Goal: Find specific page/section: Find specific page/section

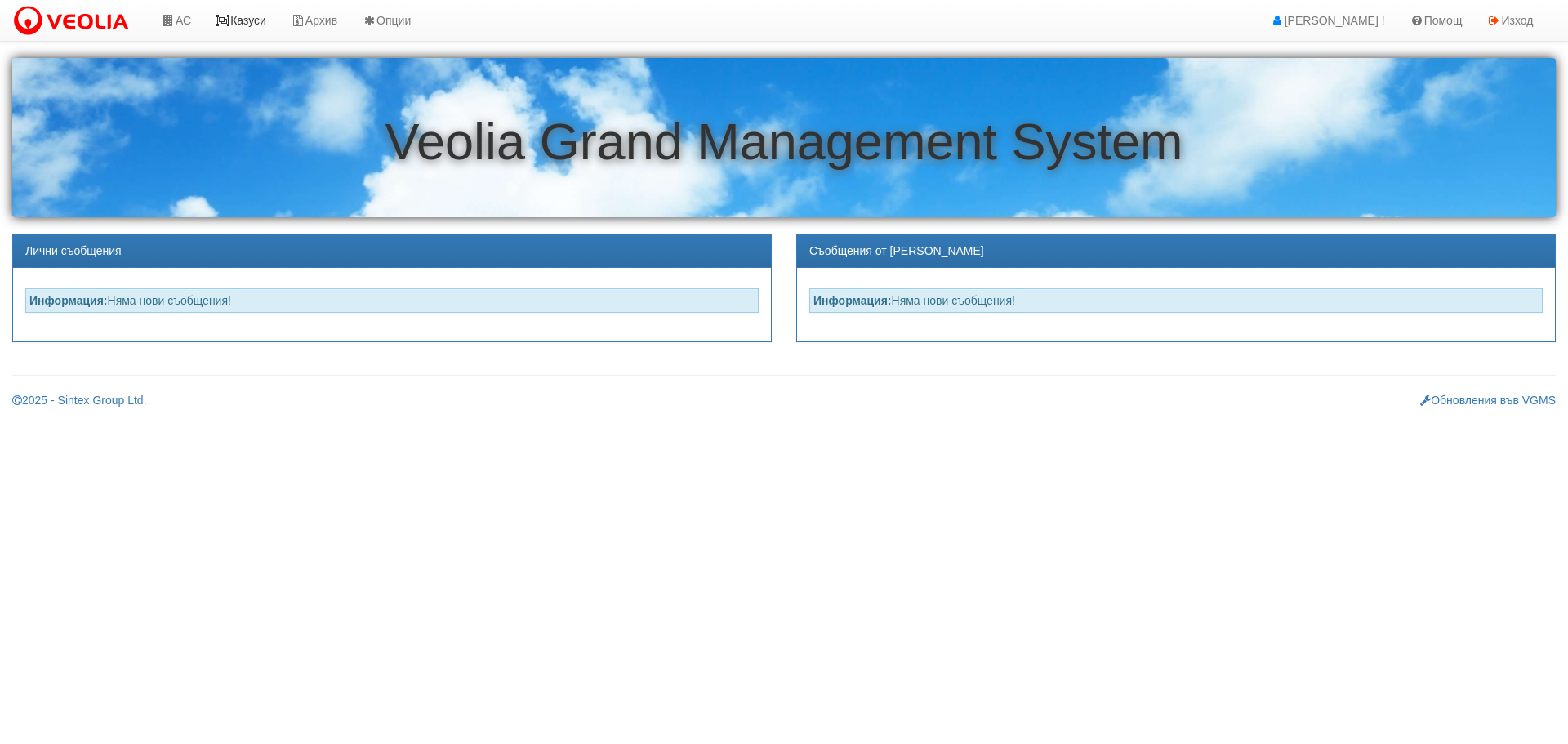
click at [255, 17] on link "Казуси" at bounding box center [240, 20] width 75 height 40
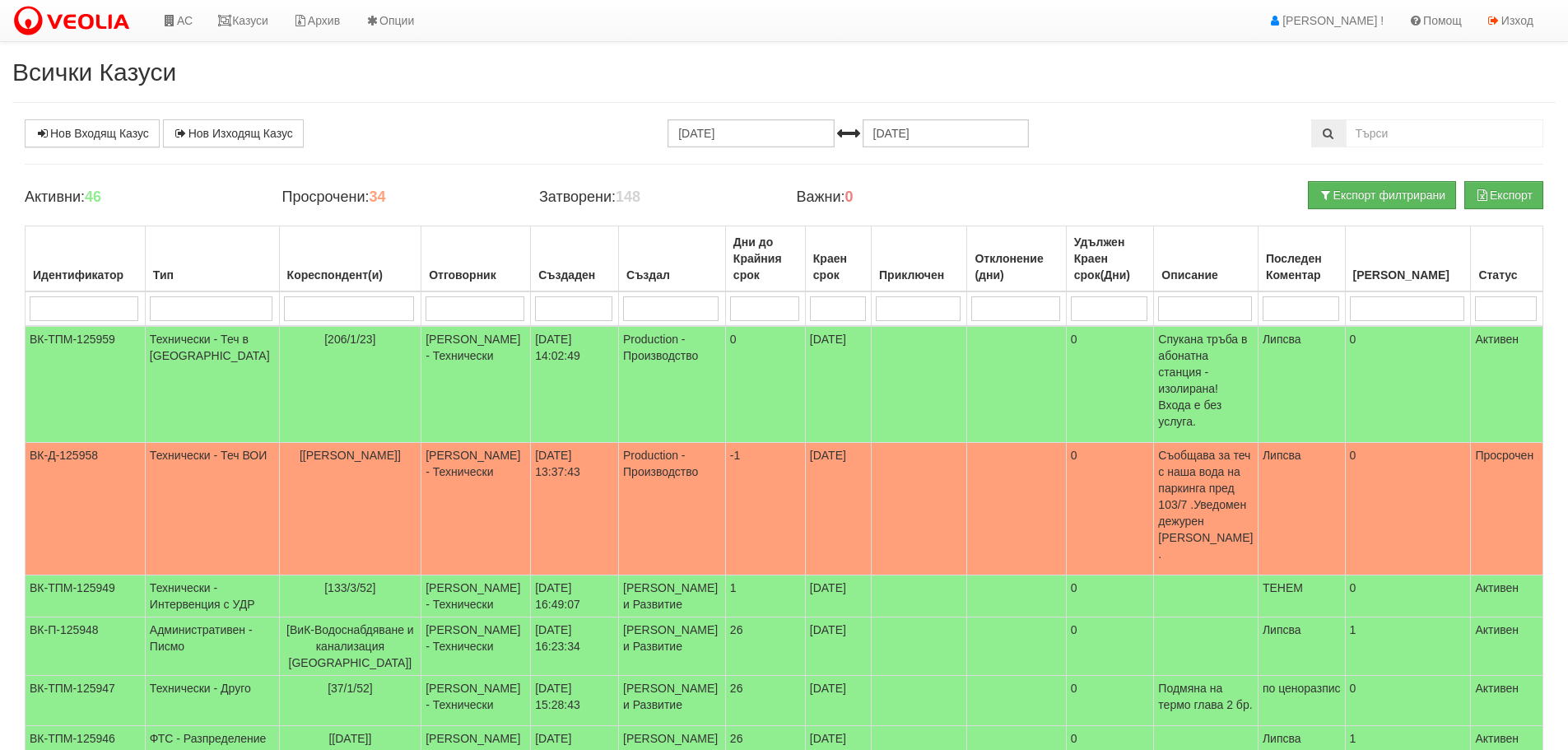
click at [439, 309] on input "search" at bounding box center [475, 308] width 99 height 25
type input "д"
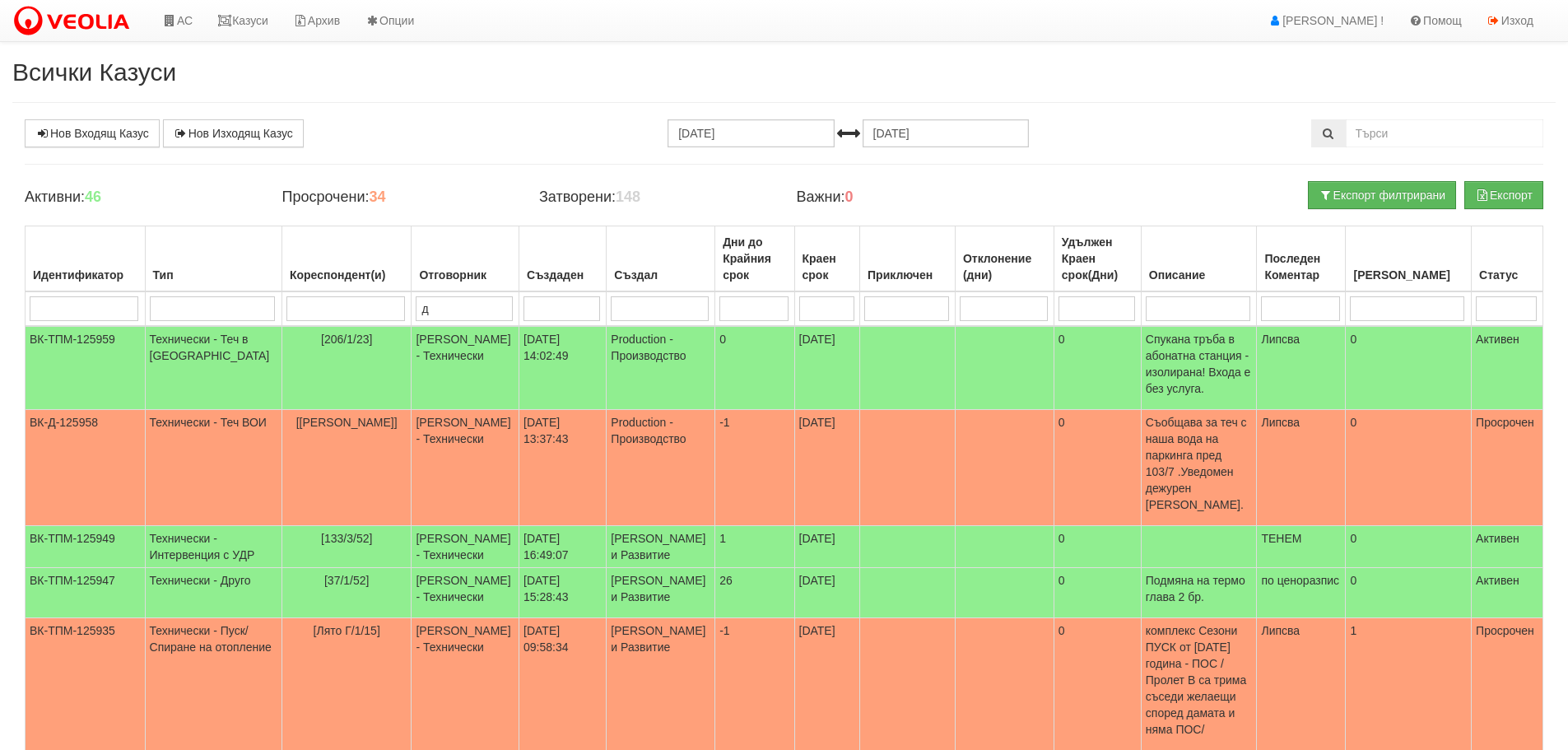
type input "ди"
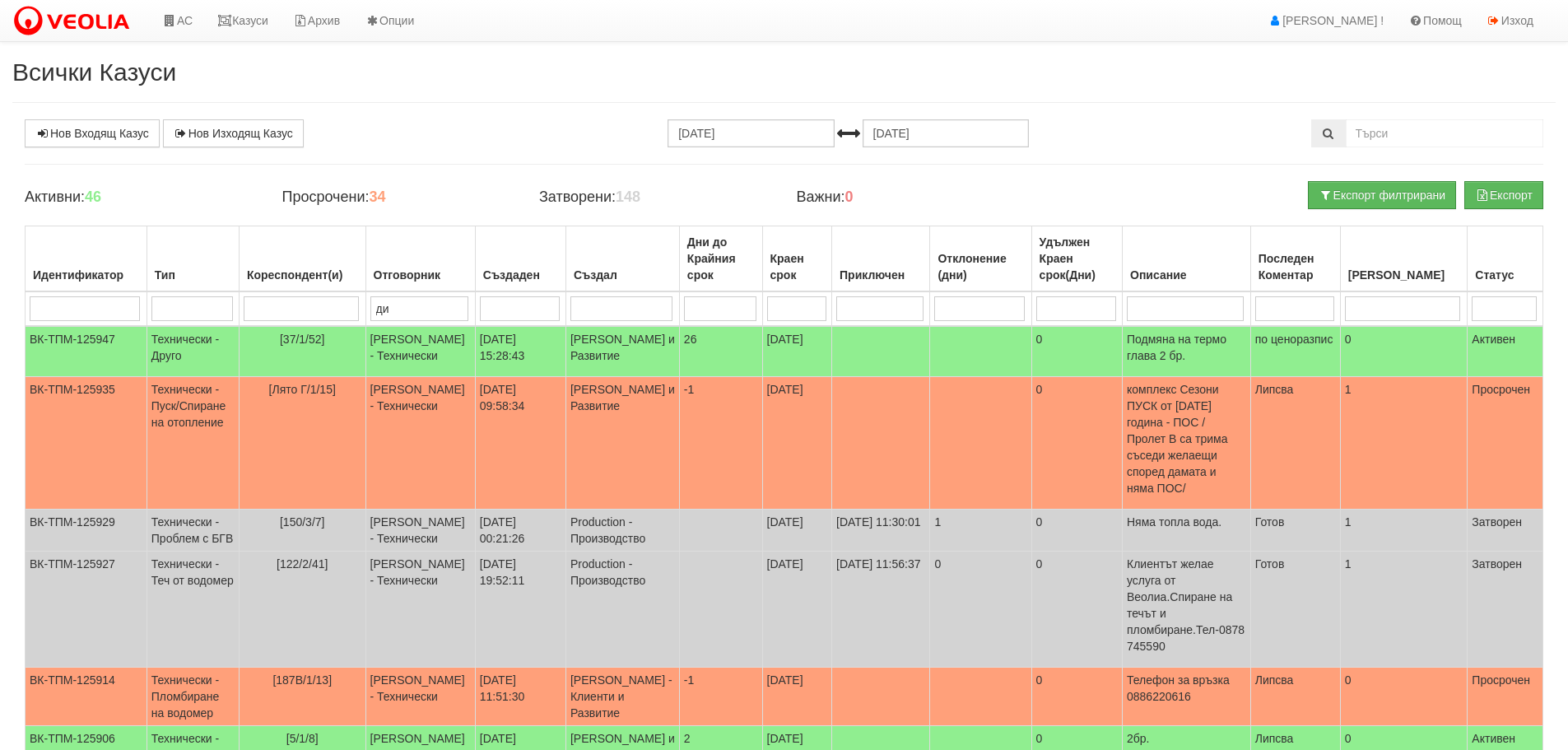
type input "дия"
type input "[PERSON_NAME]"
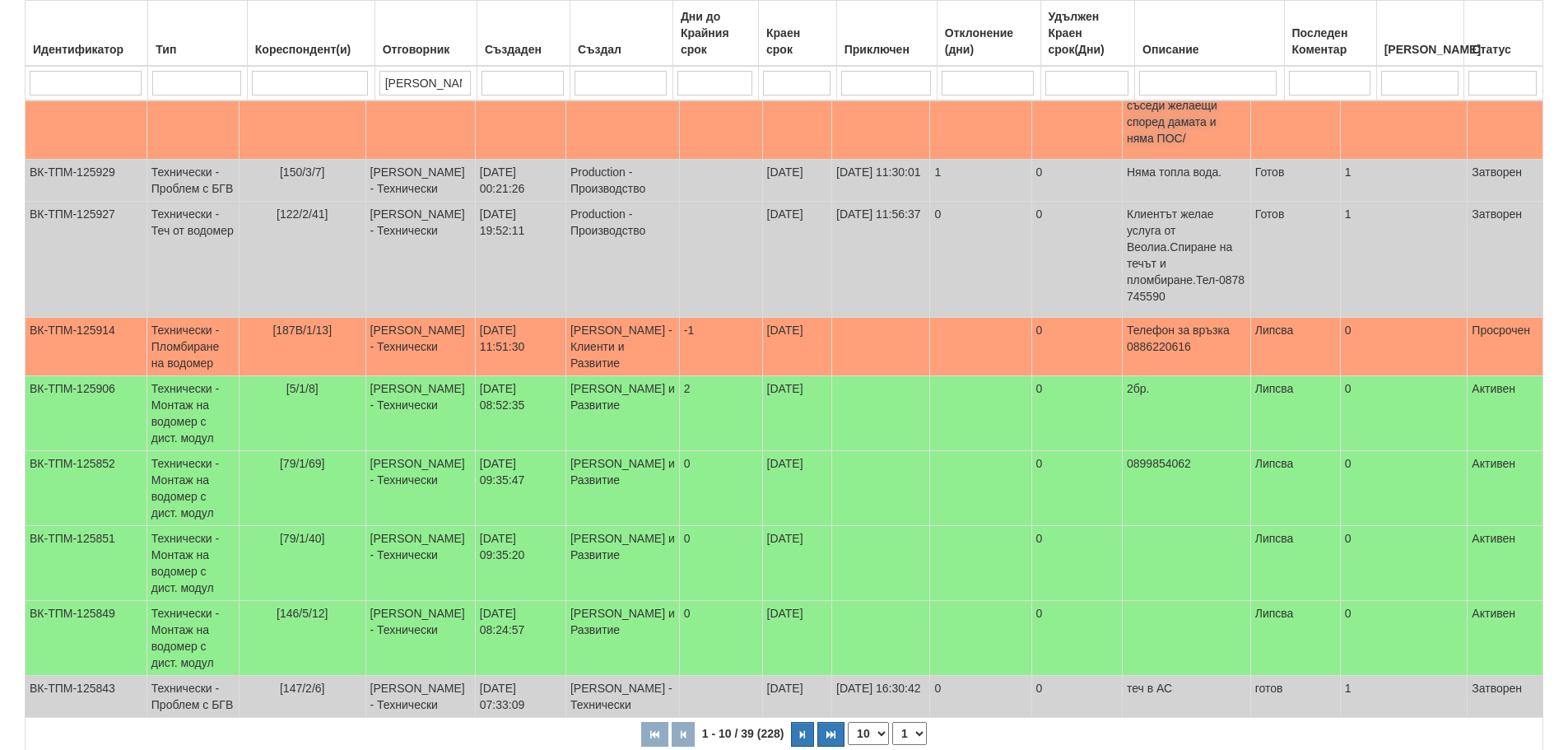
scroll to position [389, 0]
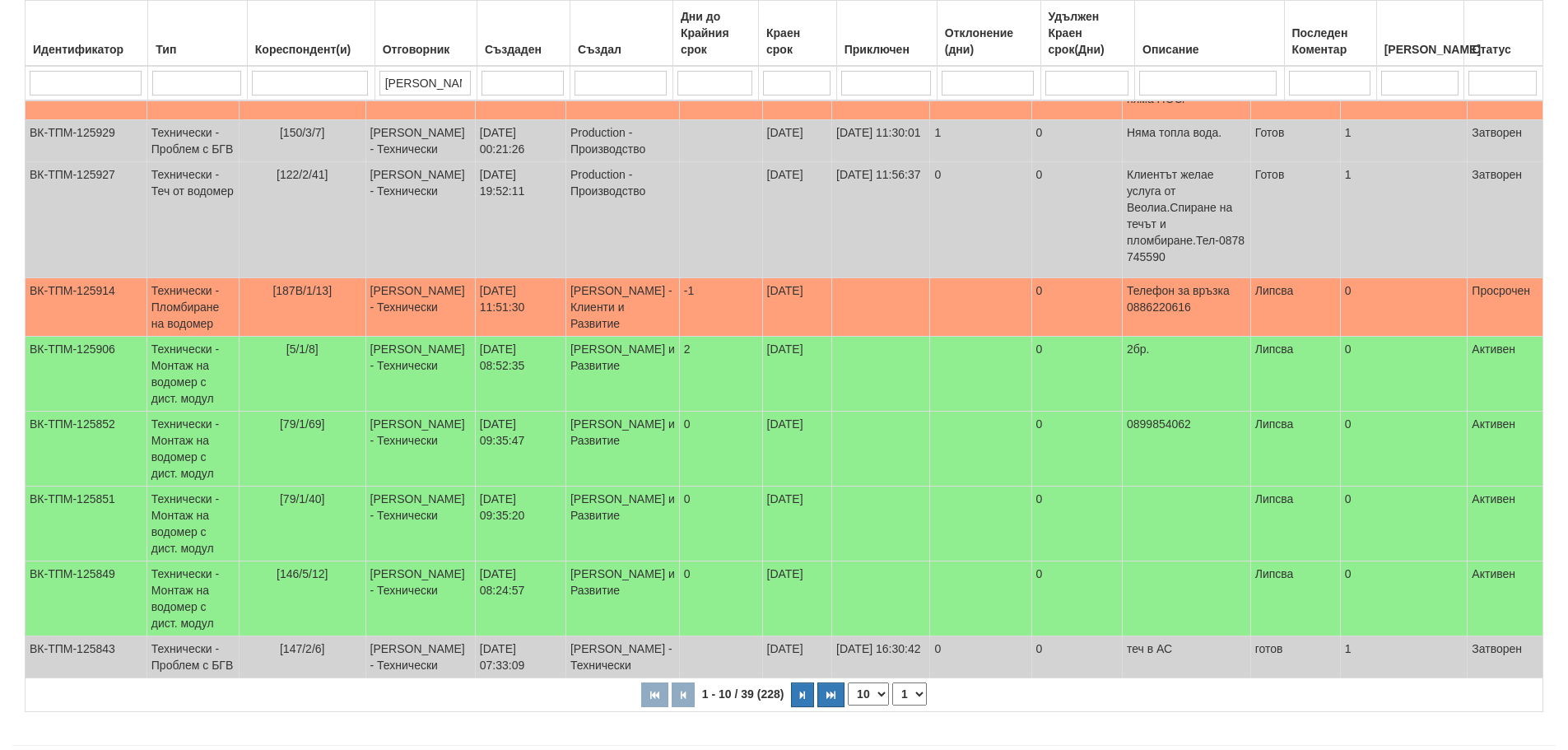
type input "[PERSON_NAME]"
click at [914, 682] on select "1 2 3 4" at bounding box center [909, 693] width 35 height 23
click at [894, 682] on select "1 2 3 4" at bounding box center [909, 693] width 35 height 23
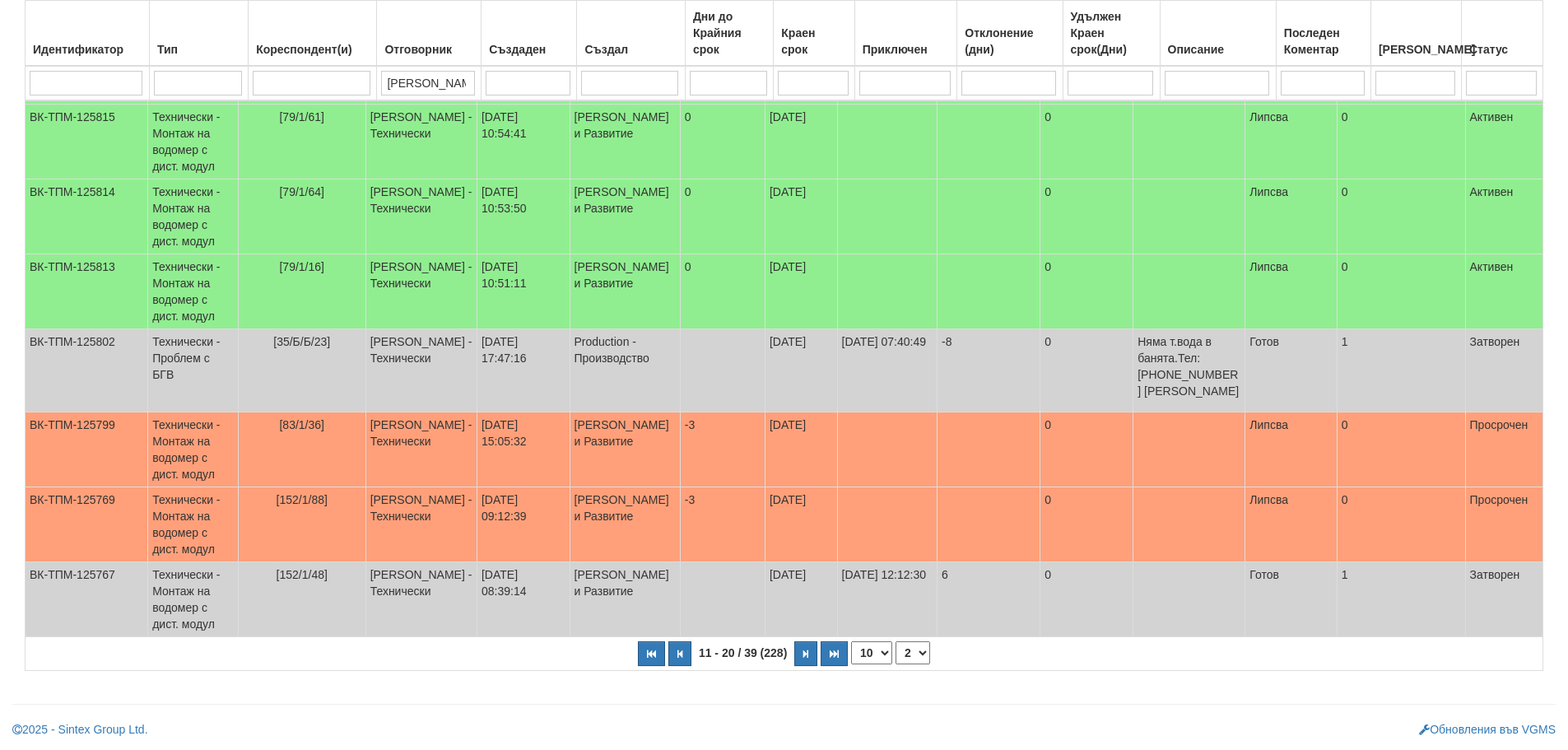
scroll to position [431, 0]
click at [916, 652] on select "1 2 3 4" at bounding box center [912, 652] width 35 height 23
click at [895, 641] on select "1 2 3 4" at bounding box center [912, 652] width 35 height 23
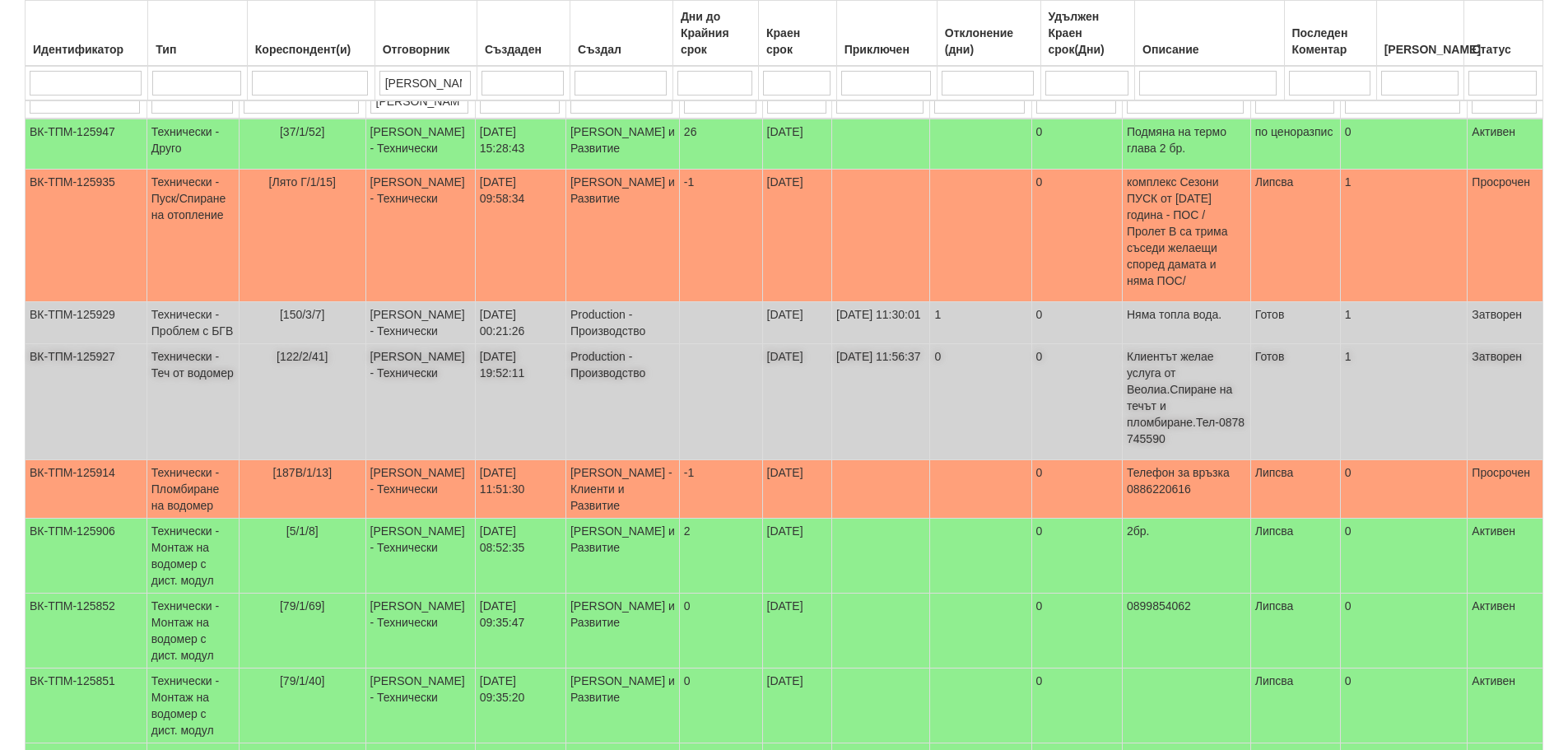
scroll to position [389, 0]
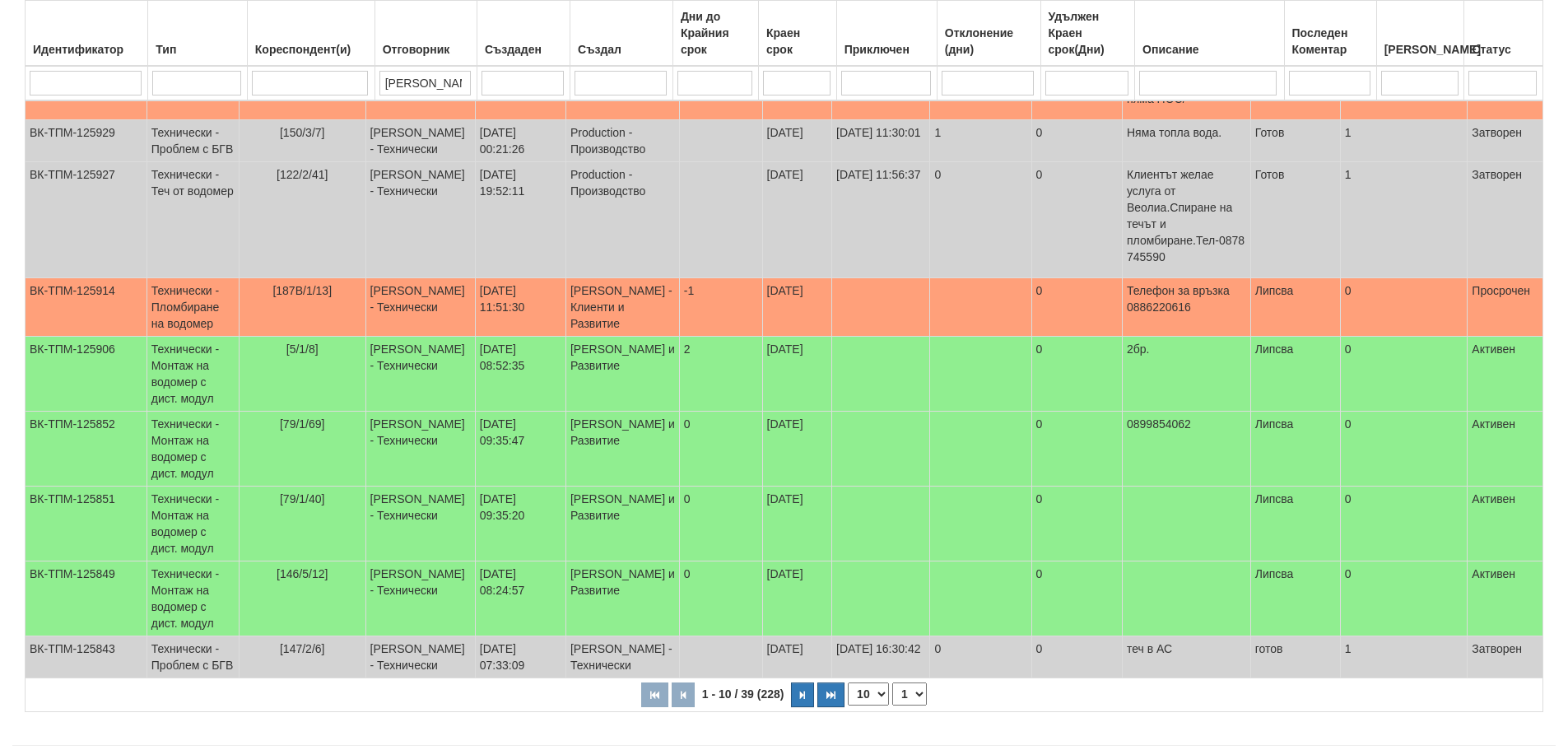
click at [913, 682] on select "1 2 3 4" at bounding box center [909, 693] width 35 height 23
click at [894, 682] on select "1 2 3 4" at bounding box center [909, 693] width 35 height 23
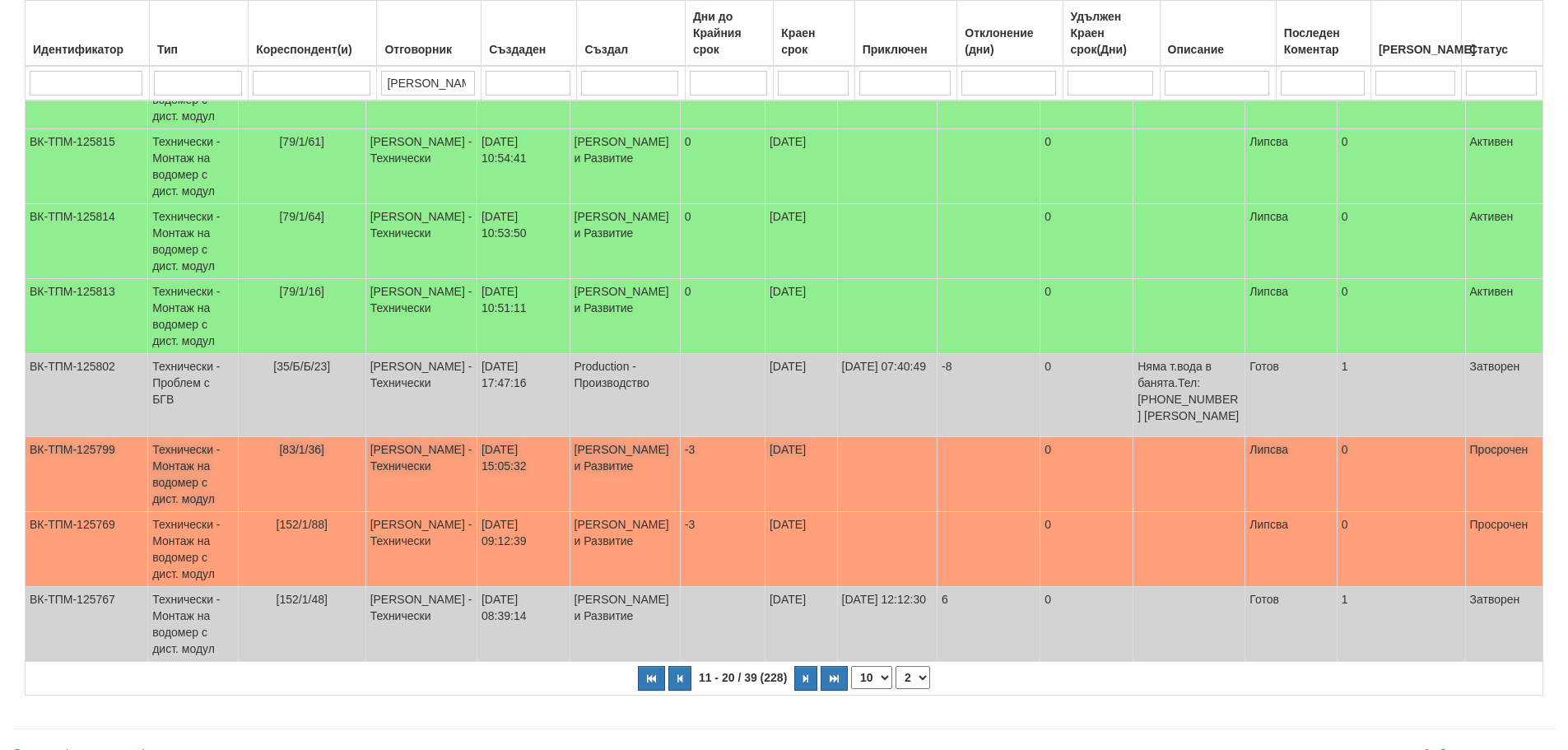
scroll to position [411, 0]
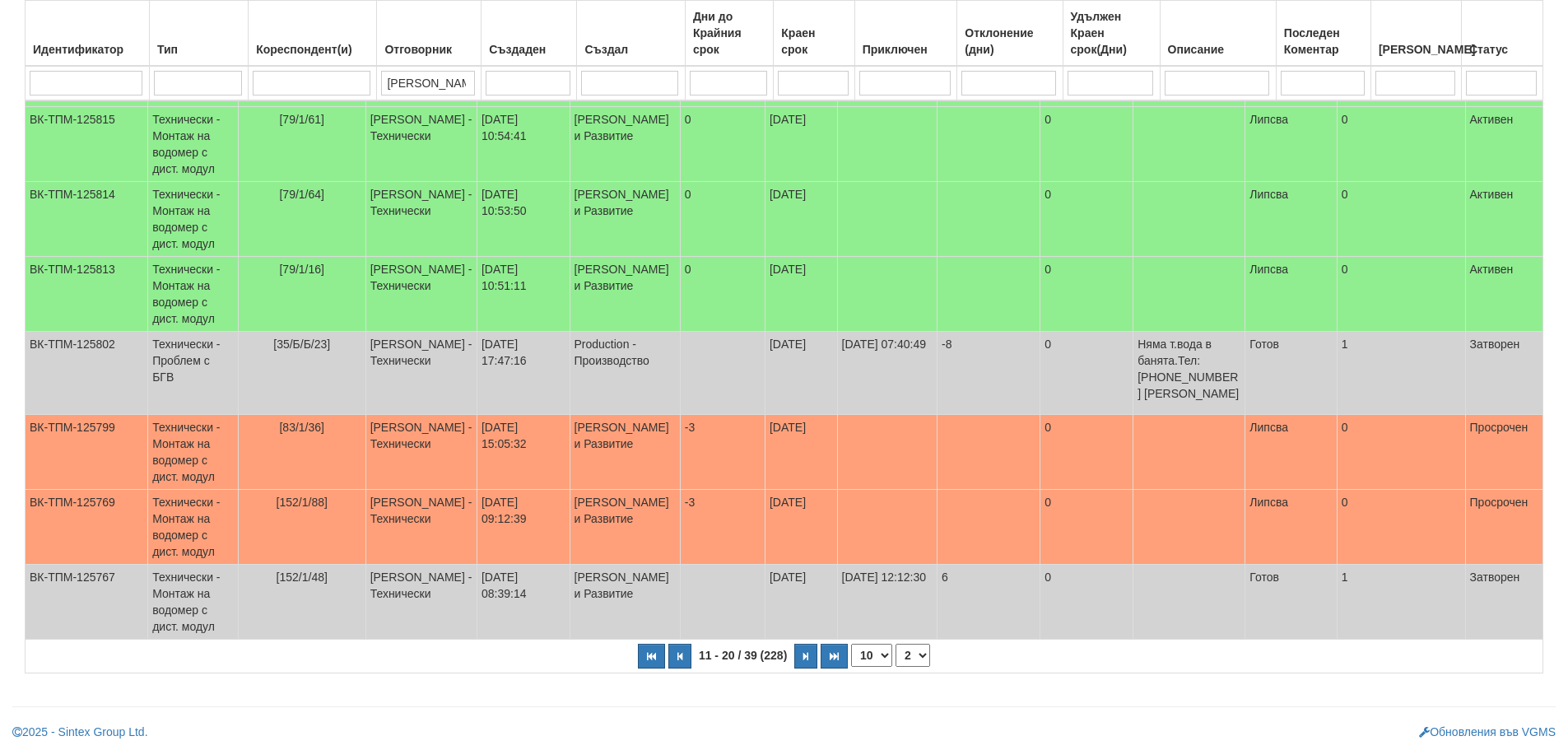
click at [914, 667] on select "1 2 3 4" at bounding box center [912, 655] width 35 height 23
click at [895, 644] on select "1 2 3 4" at bounding box center [912, 655] width 35 height 23
select select "3"
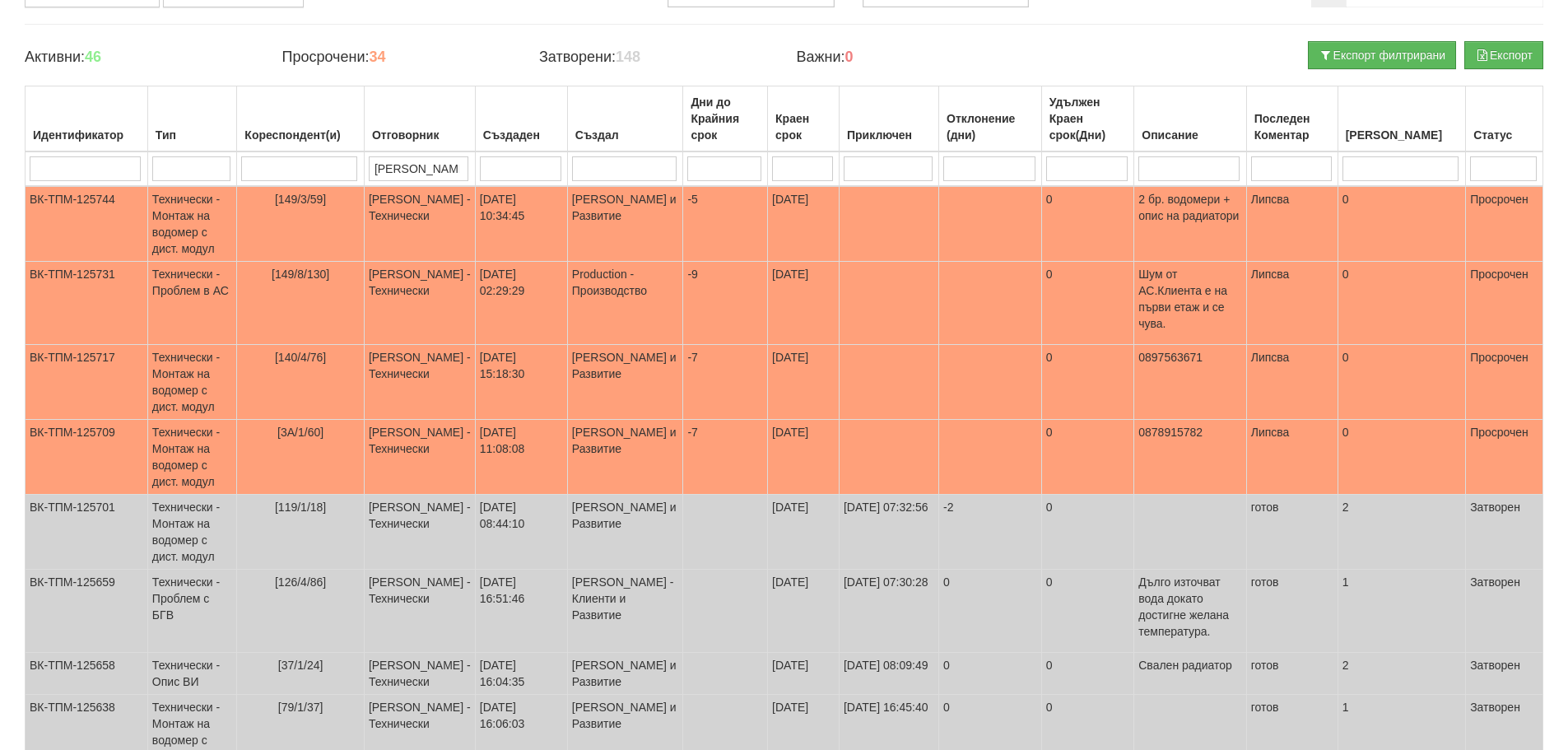
scroll to position [85, 0]
